Goal: Task Accomplishment & Management: Manage account settings

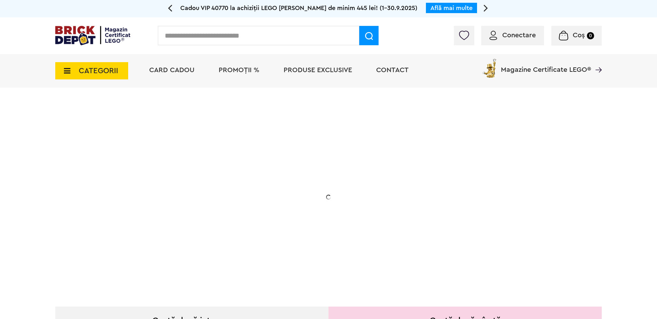
click at [502, 20] on div "Conectare Coș 0" at bounding box center [328, 35] width 657 height 37
click at [507, 41] on div "Conectare" at bounding box center [512, 35] width 63 height 19
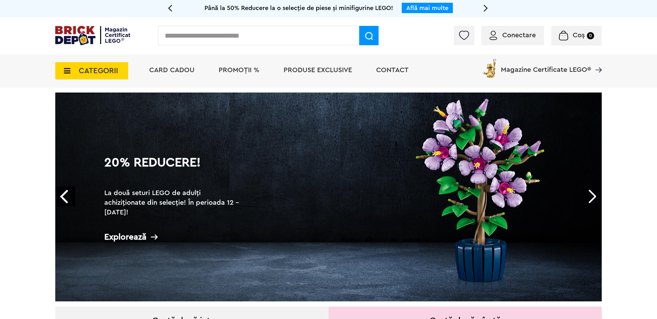
click at [519, 44] on div "Conectare" at bounding box center [512, 35] width 63 height 19
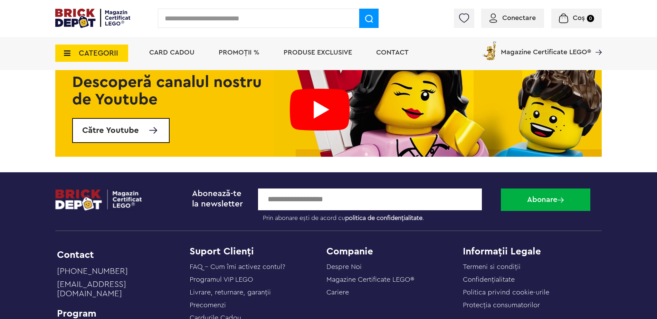
scroll to position [2798, 0]
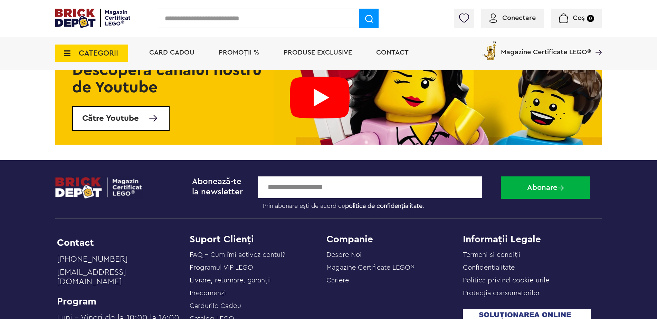
click at [511, 16] on span "Conectare" at bounding box center [519, 18] width 34 height 7
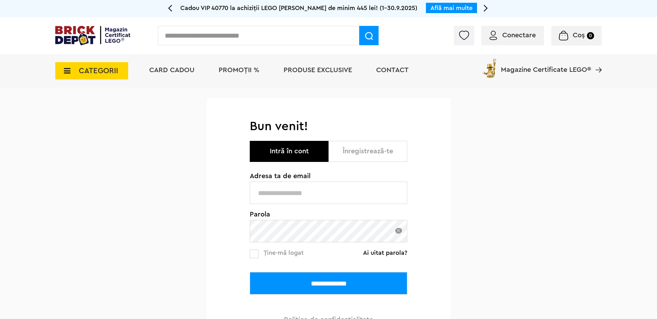
click at [291, 193] on input "text" at bounding box center [329, 193] width 158 height 22
type input "**********"
click at [327, 283] on input "**********" at bounding box center [329, 283] width 158 height 22
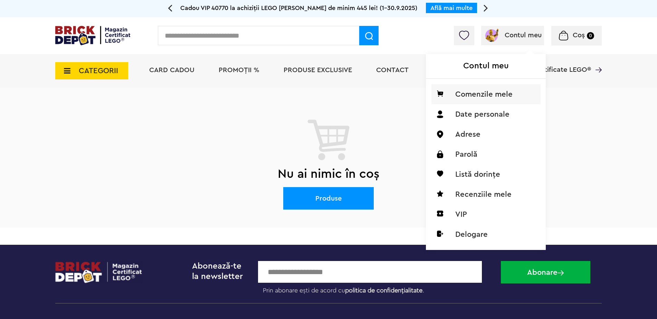
click at [478, 96] on li "Comenzile mele" at bounding box center [485, 94] width 109 height 20
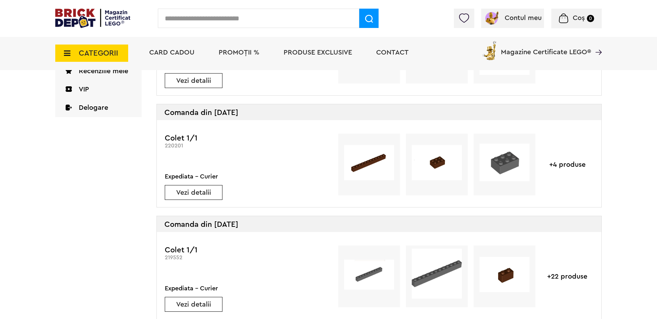
scroll to position [138, 0]
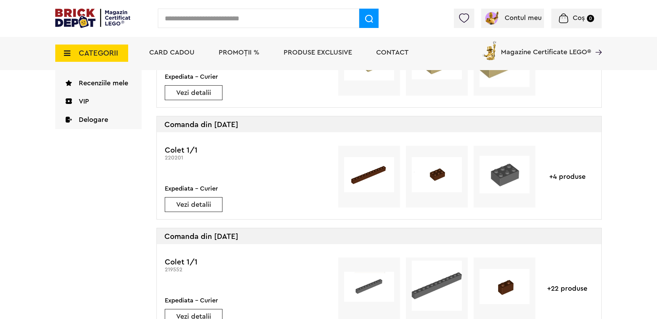
click at [205, 206] on link "Vezi detalii" at bounding box center [193, 204] width 57 height 7
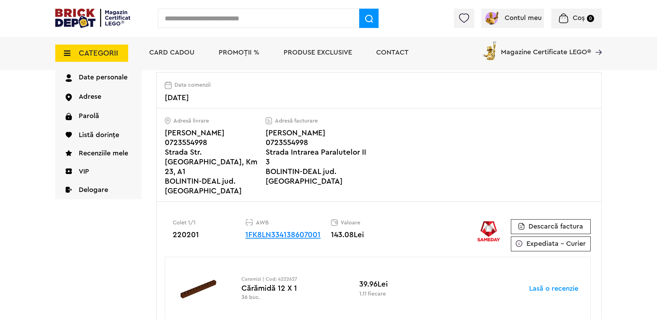
scroll to position [69, 0]
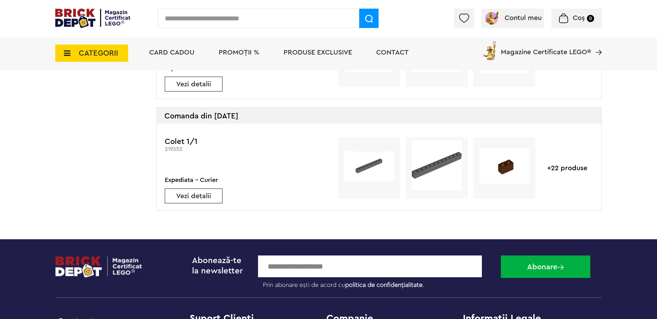
scroll to position [242, 0]
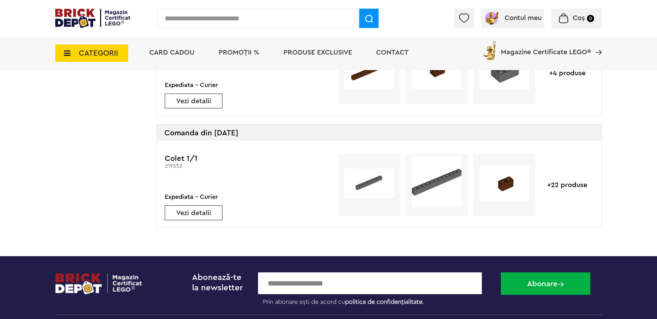
click at [210, 214] on link "Vezi detalii" at bounding box center [193, 213] width 57 height 7
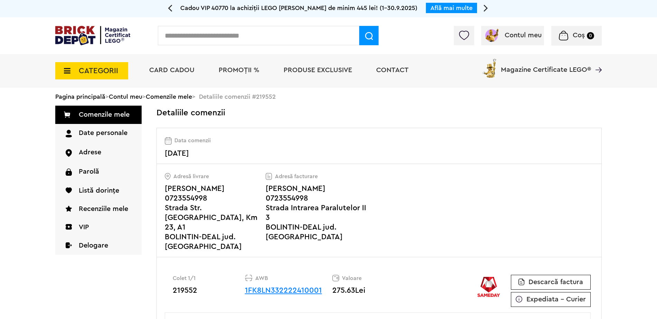
click at [546, 279] on span "Descarcă factura" at bounding box center [556, 282] width 55 height 7
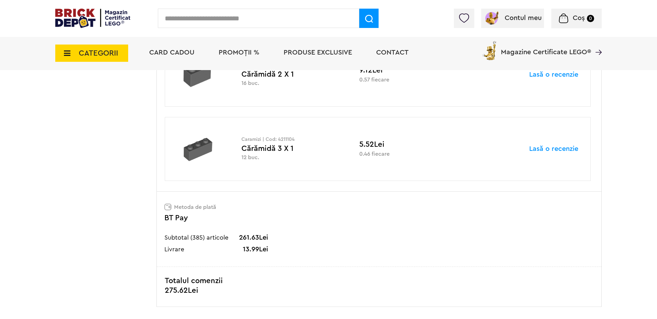
scroll to position [2038, 0]
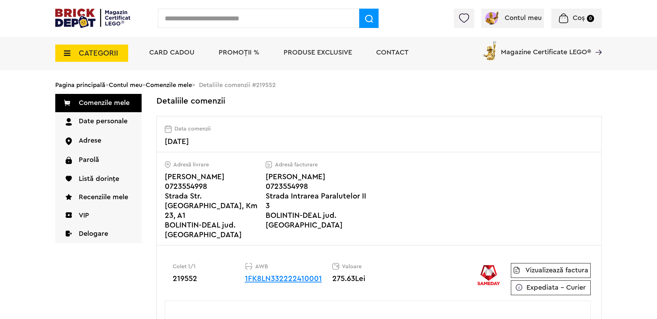
scroll to position [35, 0]
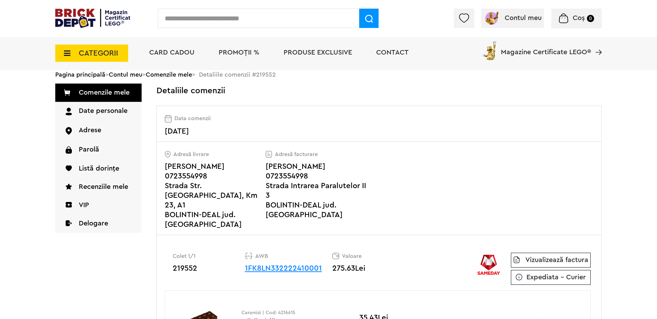
click at [544, 257] on link "Vizualizează factura" at bounding box center [556, 260] width 63 height 7
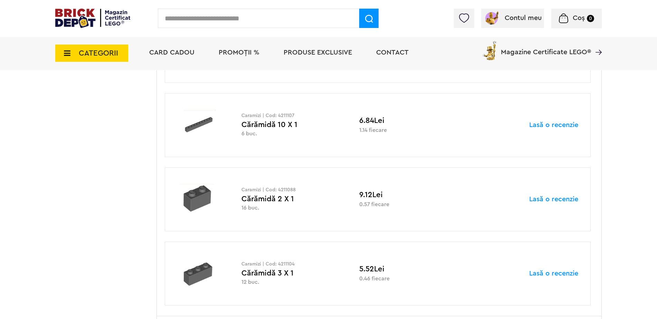
scroll to position [1865, 0]
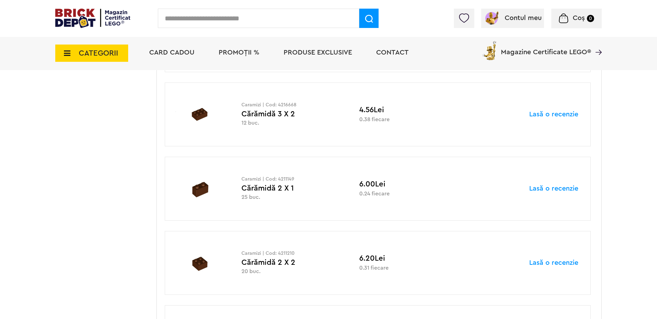
scroll to position [311, 0]
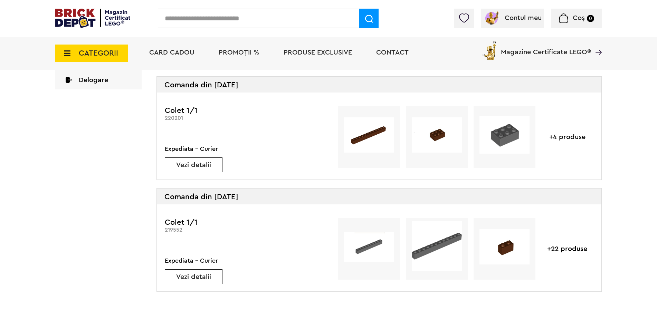
scroll to position [173, 0]
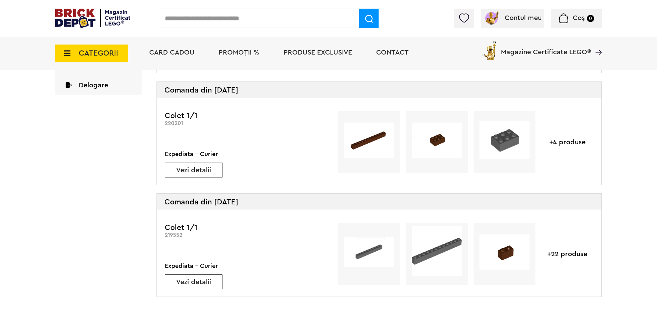
click at [196, 170] on link "Vezi detalii" at bounding box center [193, 170] width 57 height 7
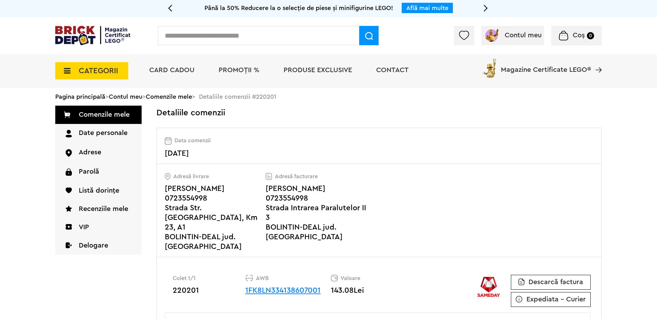
click at [552, 279] on span "Descarcă factura" at bounding box center [556, 282] width 55 height 7
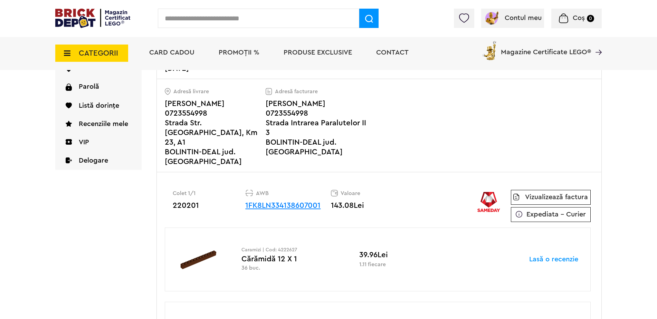
scroll to position [104, 0]
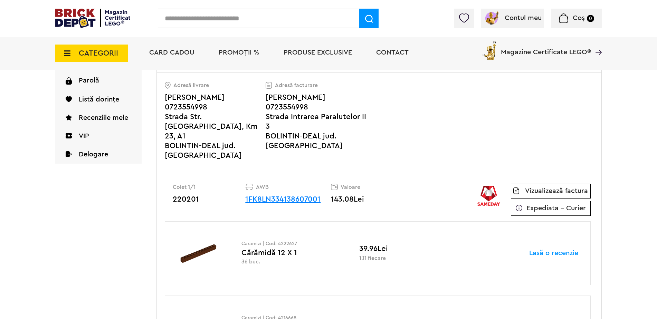
click at [547, 188] on link "Vizualizează factura" at bounding box center [556, 191] width 63 height 7
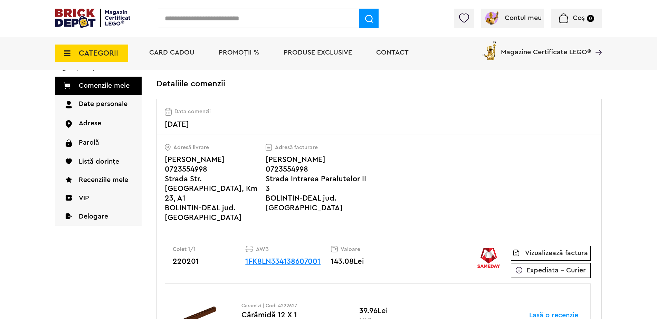
scroll to position [35, 0]
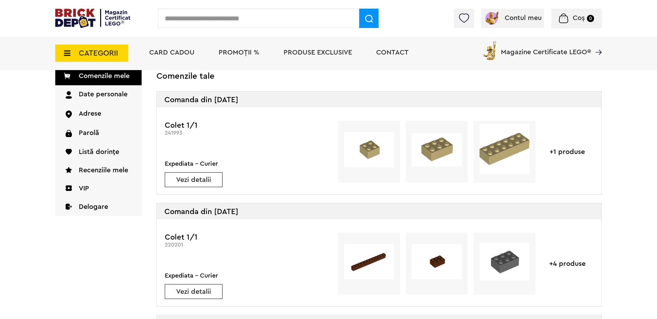
scroll to position [35, 0]
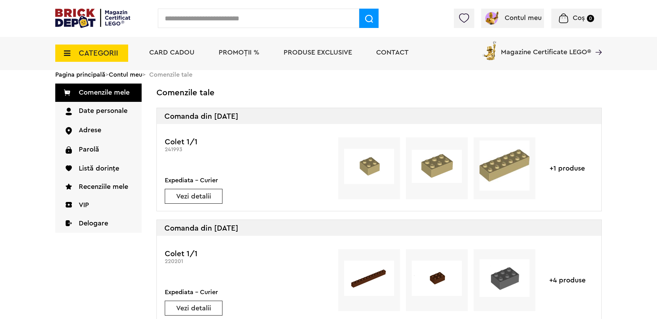
click at [196, 194] on link "Vezi detalii" at bounding box center [193, 196] width 57 height 7
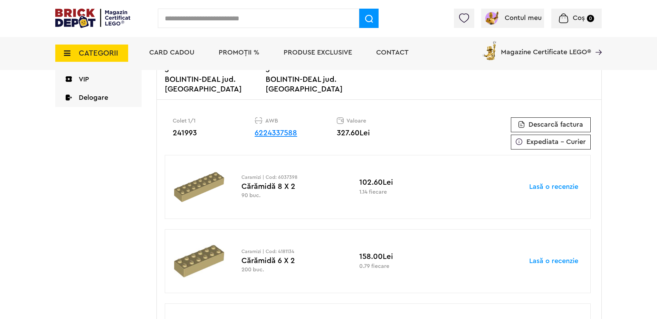
scroll to position [138, 0]
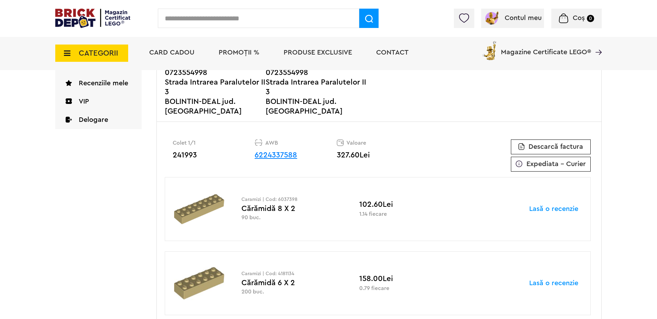
click at [557, 143] on span "Descarcă factura" at bounding box center [556, 146] width 55 height 7
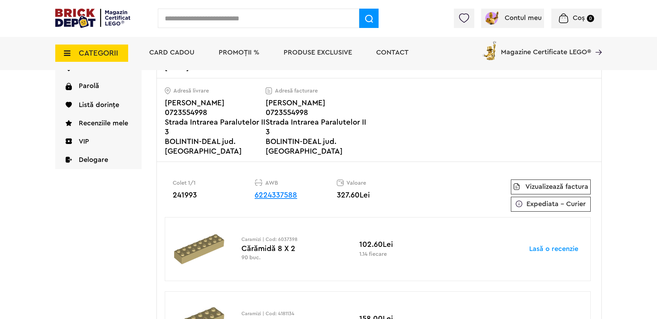
scroll to position [104, 0]
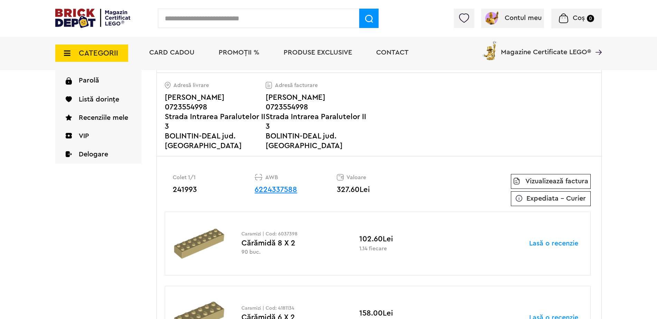
click at [545, 177] on p "Vizualizează factura" at bounding box center [551, 181] width 80 height 15
click at [545, 178] on link "Vizualizează factura" at bounding box center [556, 181] width 63 height 7
